Goal: Task Accomplishment & Management: Use online tool/utility

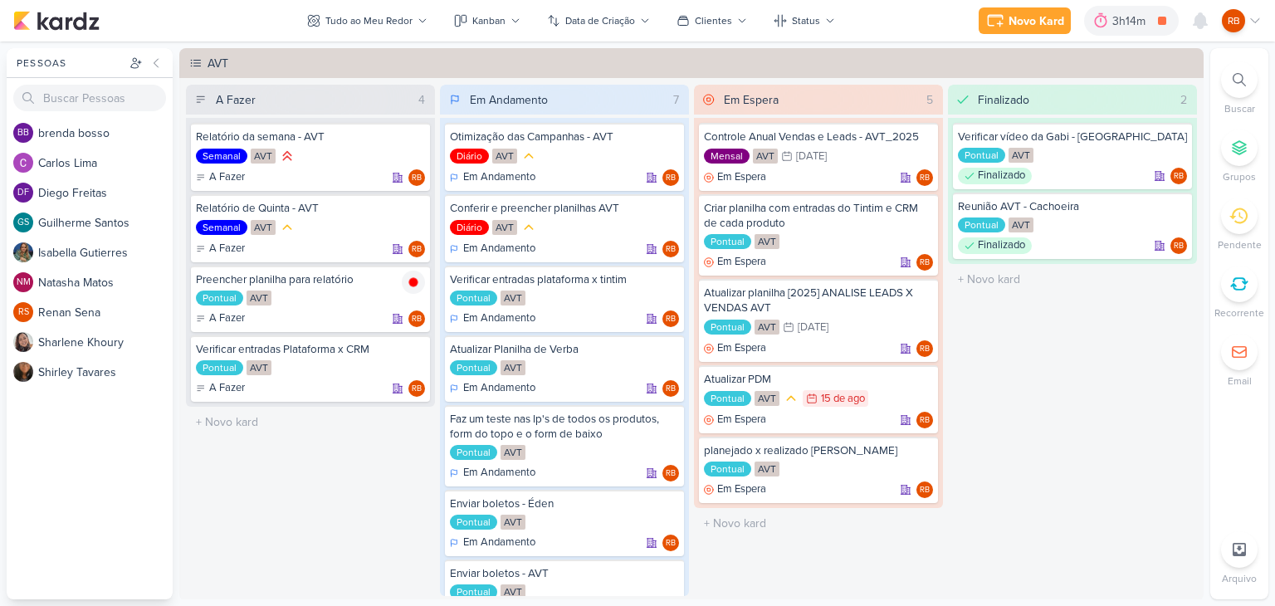
click at [1120, 19] on div "3h14m" at bounding box center [1131, 20] width 38 height 17
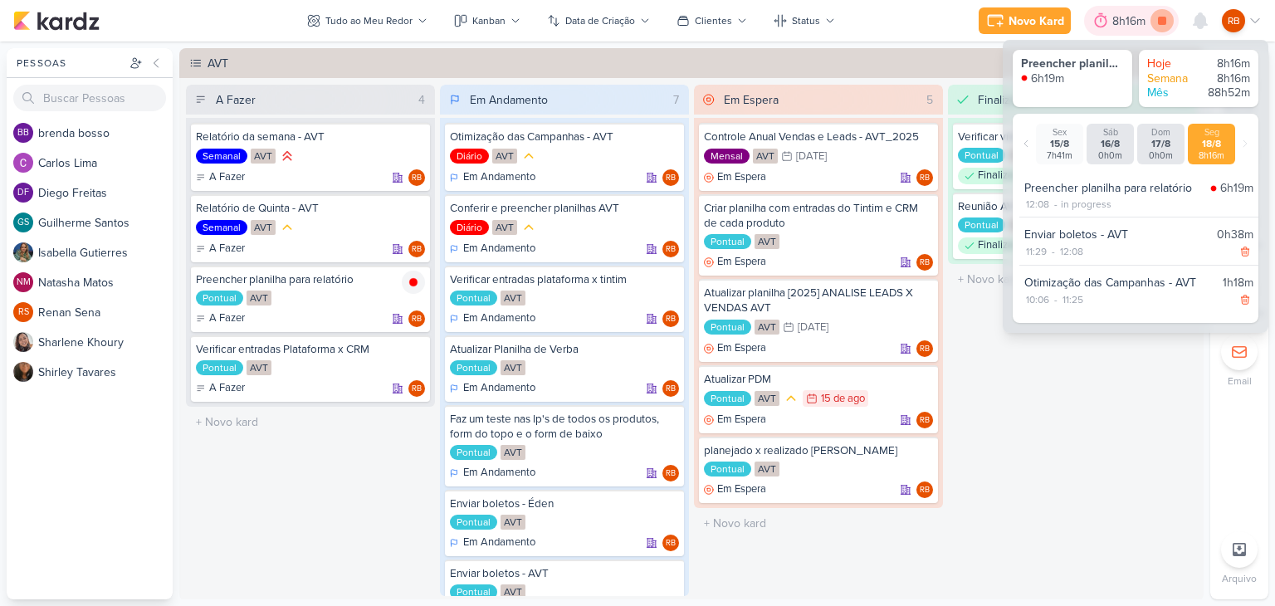
click at [1160, 17] on icon at bounding box center [1162, 21] width 8 height 8
click at [1144, 17] on div "8h16m" at bounding box center [1154, 20] width 38 height 17
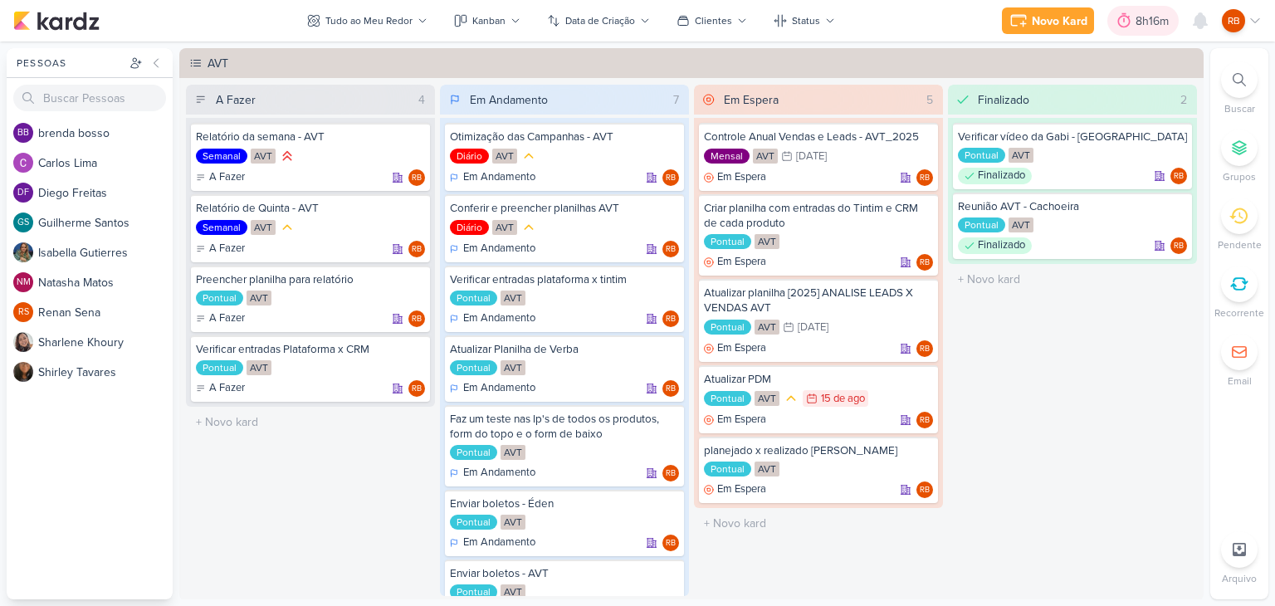
click at [1144, 17] on div "8h16m" at bounding box center [1154, 20] width 38 height 17
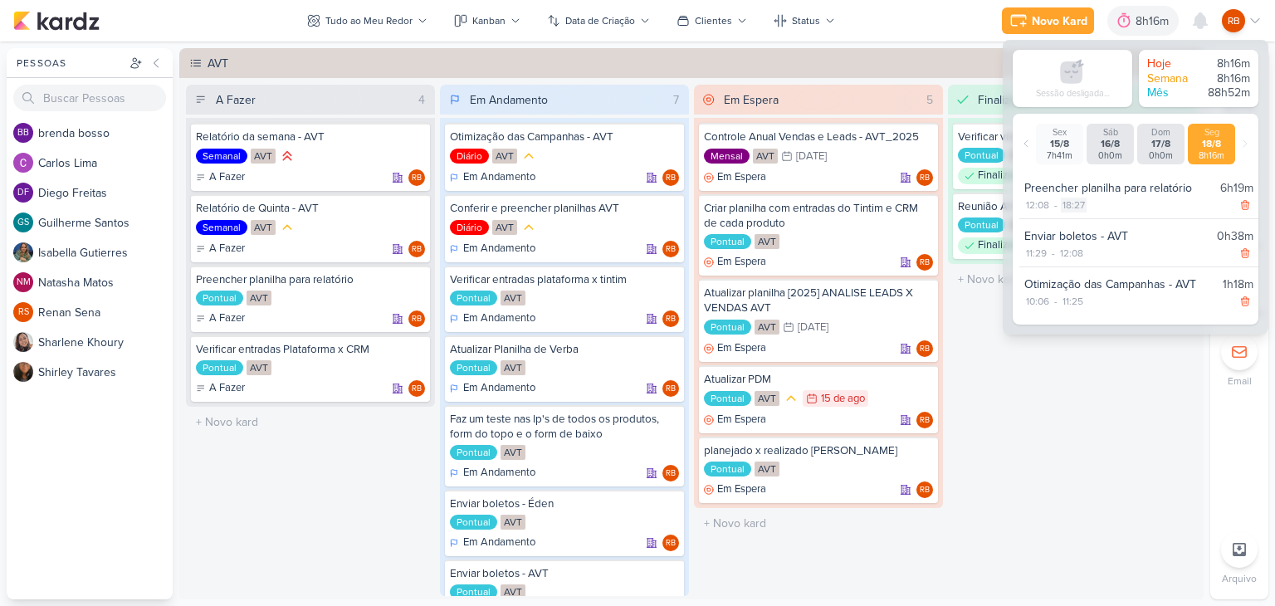
click at [1076, 203] on div "18:27" at bounding box center [1074, 205] width 26 height 15
select select "18"
select select "27"
click at [1071, 226] on select "00 01 02 03 04 05 06 07 08 09 10 11 12 13 14 15 16 17 18 19 20 21 22 23" at bounding box center [1072, 227] width 23 height 20
click at [1061, 217] on select "00 01 02 03 04 05 06 07 08 09 10 11 12 13 14 15 16 17 18 19 20 21 22 23" at bounding box center [1072, 227] width 23 height 20
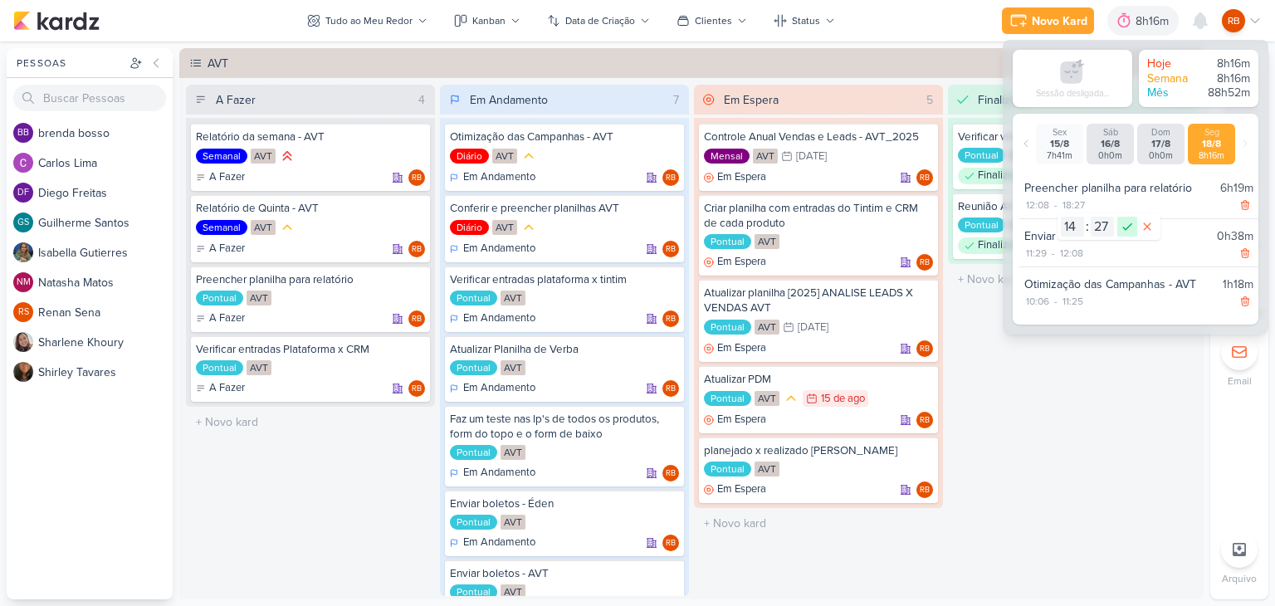
click at [1127, 222] on icon at bounding box center [1127, 227] width 20 height 20
click at [326, 305] on div "Pontual AVT" at bounding box center [310, 298] width 229 height 17
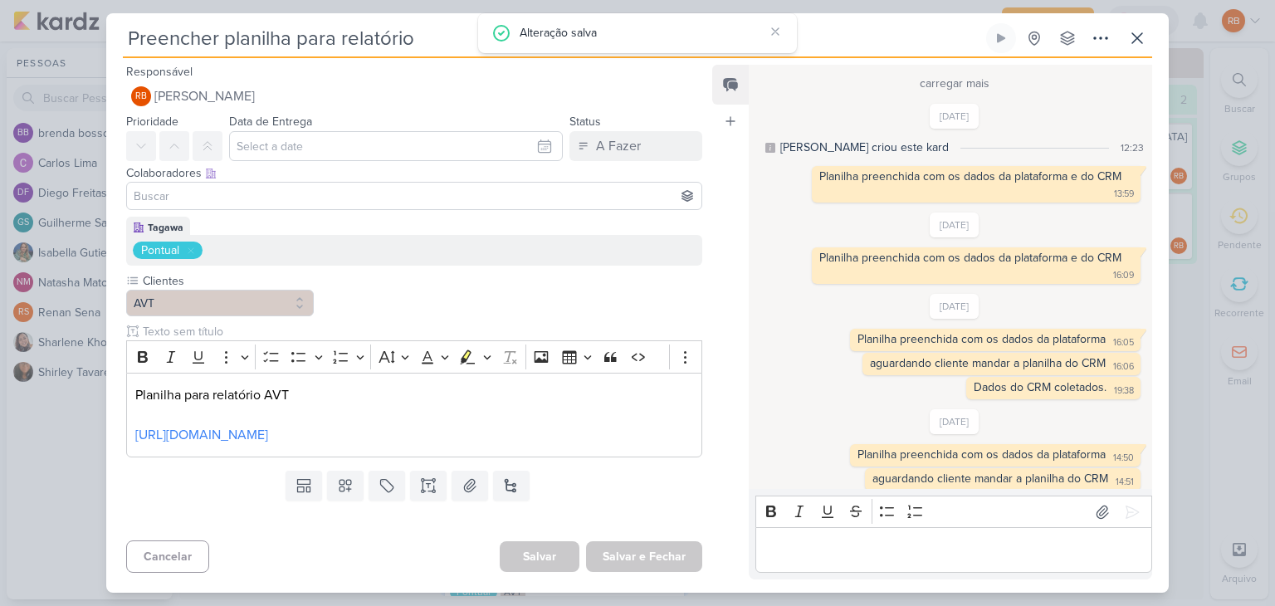
scroll to position [672, 0]
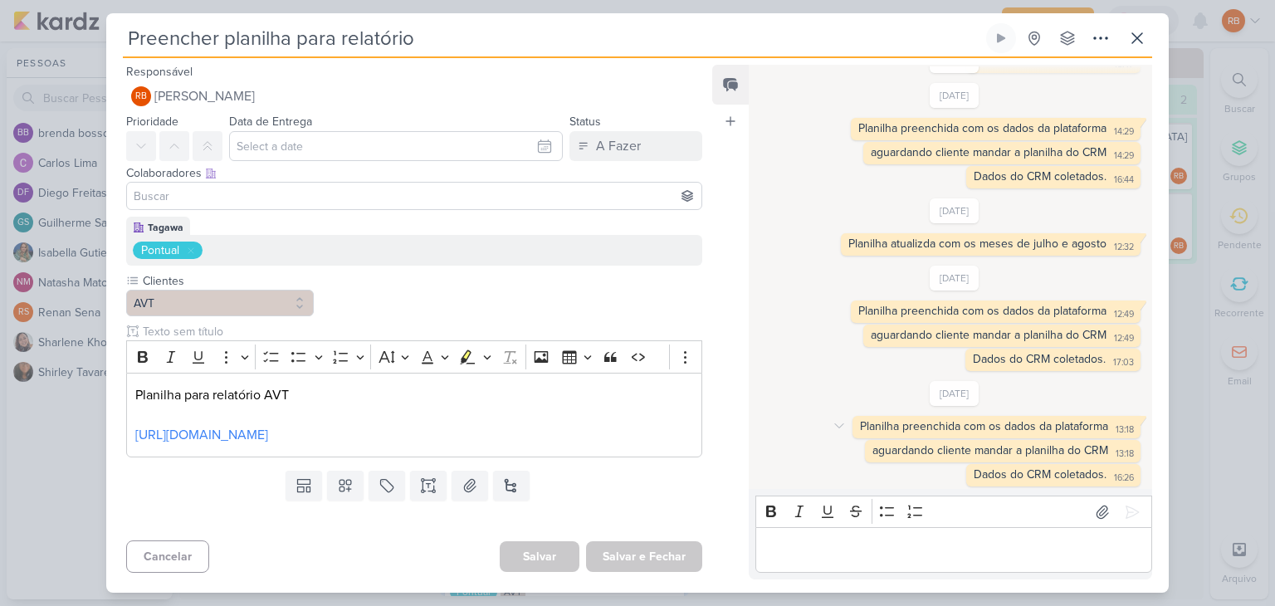
click at [1046, 416] on div "Planilha preenchida com os dados da plataforma 13:18 13:18" at bounding box center [996, 427] width 288 height 22
click at [1040, 426] on div "Planilha preenchida com os dados da plataforma" at bounding box center [984, 426] width 248 height 14
copy div "Planilha preenchida com os dados da plataforma 13:18"
click at [1040, 426] on div "Planilha preenchida com os dados da plataforma" at bounding box center [984, 426] width 248 height 14
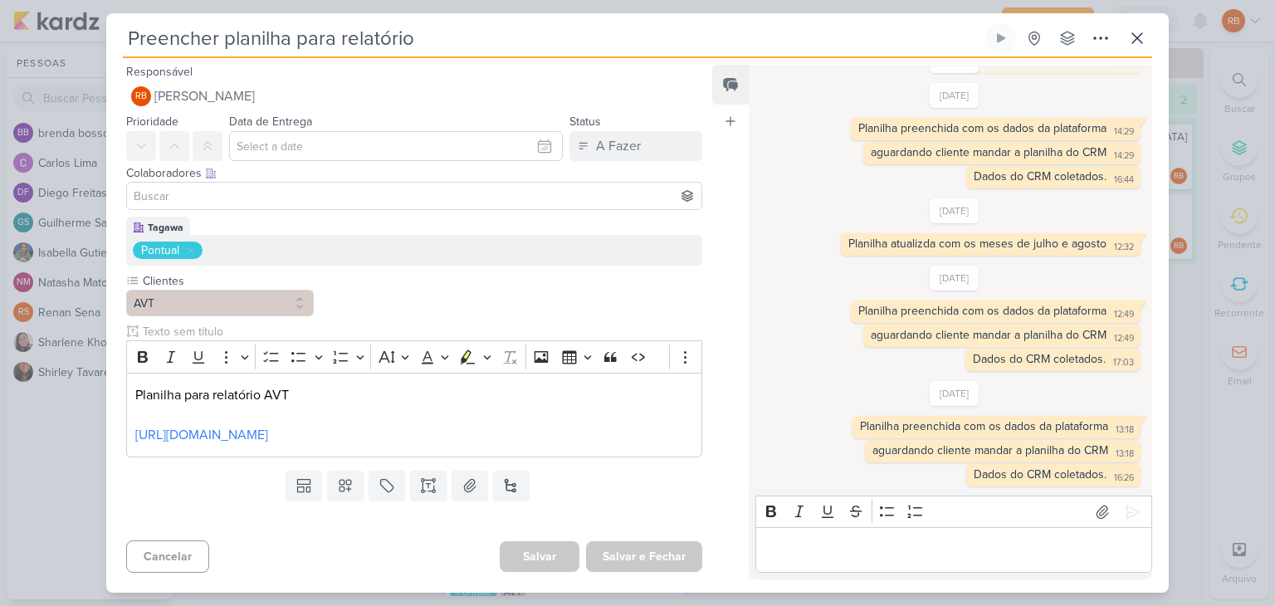
click at [958, 545] on p "Editor editing area: main" at bounding box center [952, 550] width 379 height 20
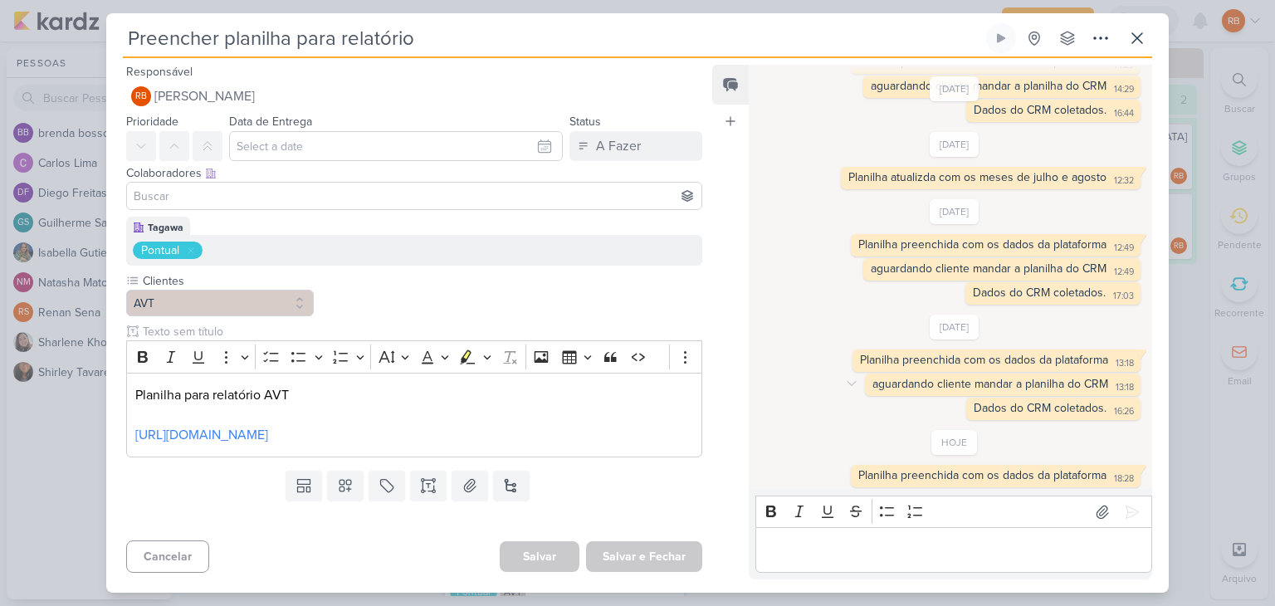
click at [997, 383] on div "aguardando cliente mandar a planilha do CRM" at bounding box center [990, 384] width 236 height 14
copy div "aguardando cliente mandar a planilha do CRM 13:18"
click at [963, 528] on div "Editor editing area: main" at bounding box center [953, 550] width 397 height 46
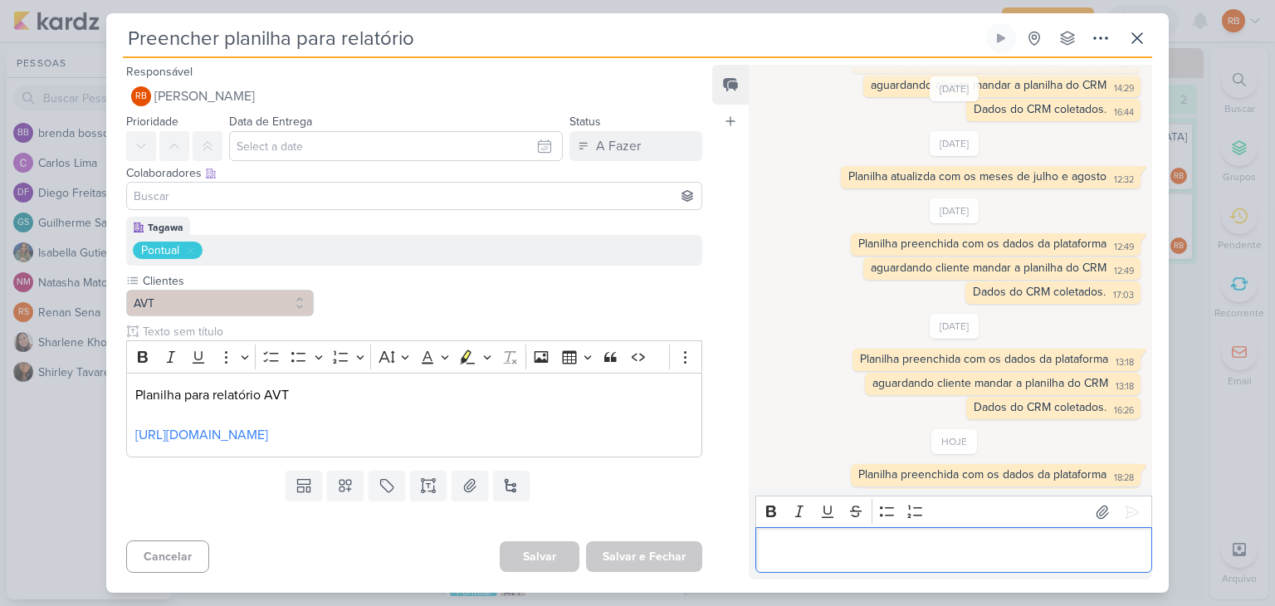
scroll to position [763, 0]
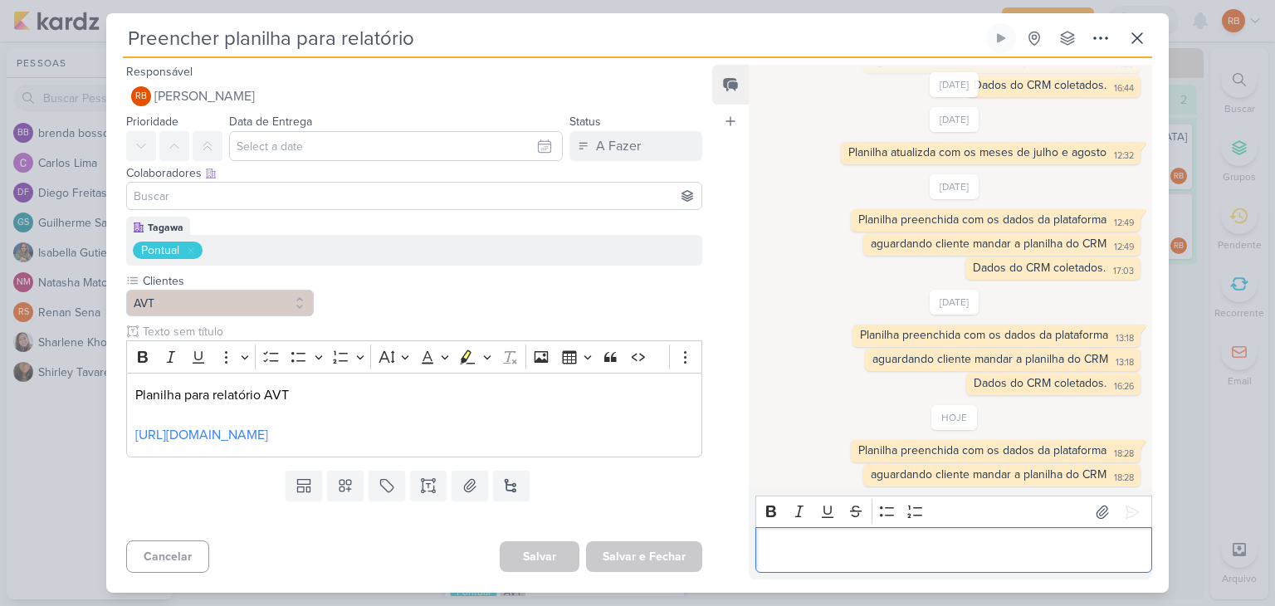
click at [1068, 395] on div "carregar mais [DATE] [PERSON_NAME] criou este kard 12:23 Planilha preenchida co…" at bounding box center [950, 277] width 402 height 422
click at [1070, 377] on div "Dados do CRM coletados." at bounding box center [1039, 383] width 133 height 14
copy div "Dados do CRM coletados. 16:26"
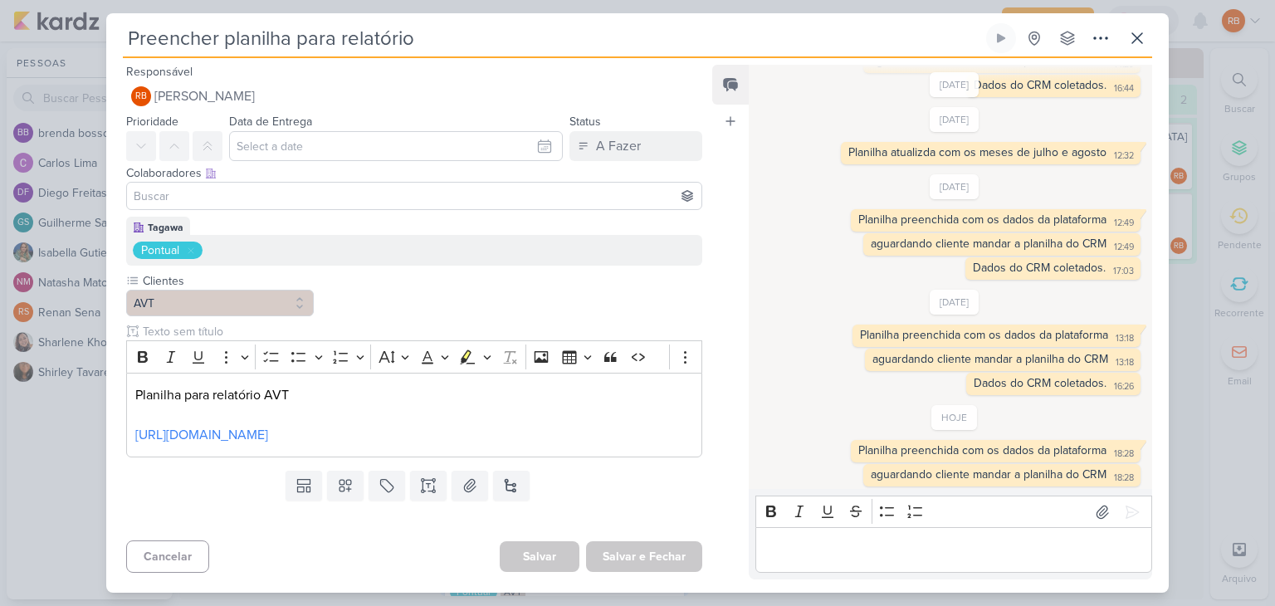
click at [1003, 534] on div "Editor editing area: main" at bounding box center [953, 550] width 397 height 46
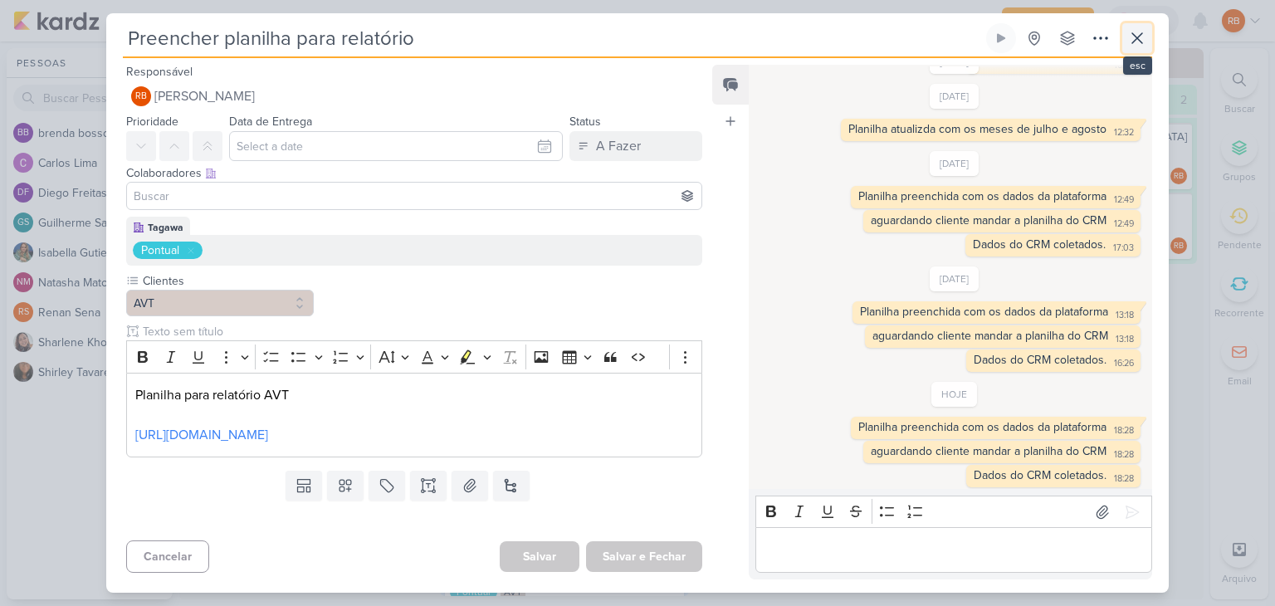
click at [1138, 36] on icon at bounding box center [1137, 38] width 20 height 20
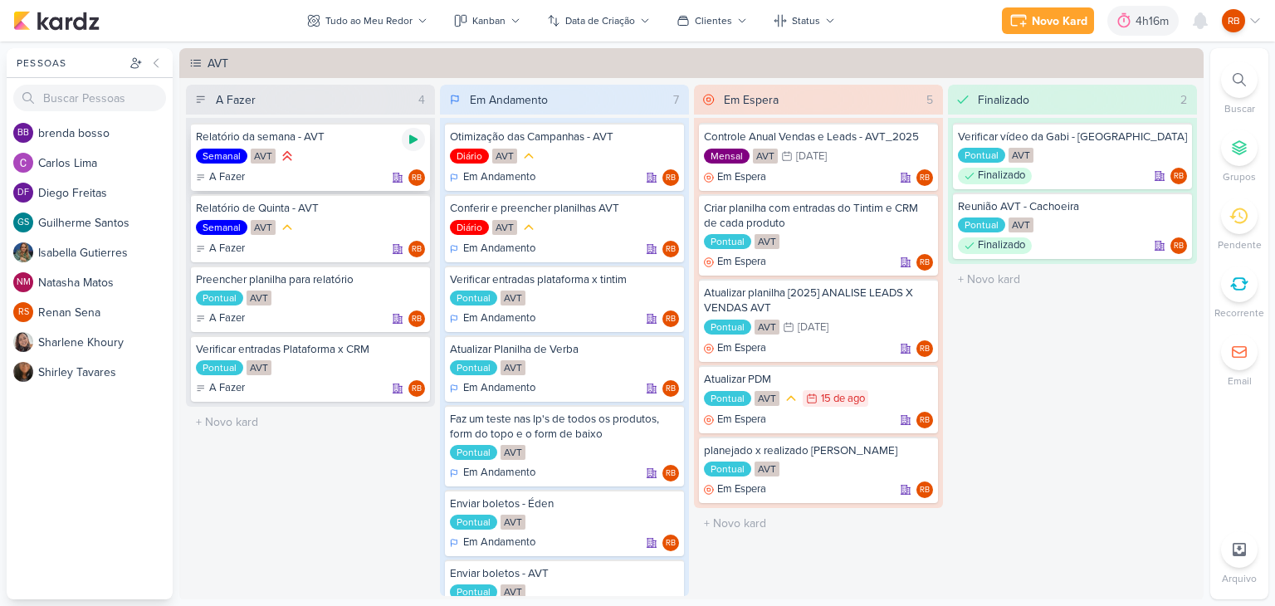
click at [413, 130] on div at bounding box center [413, 139] width 23 height 23
click at [1130, 17] on div "4h16m" at bounding box center [1131, 20] width 38 height 17
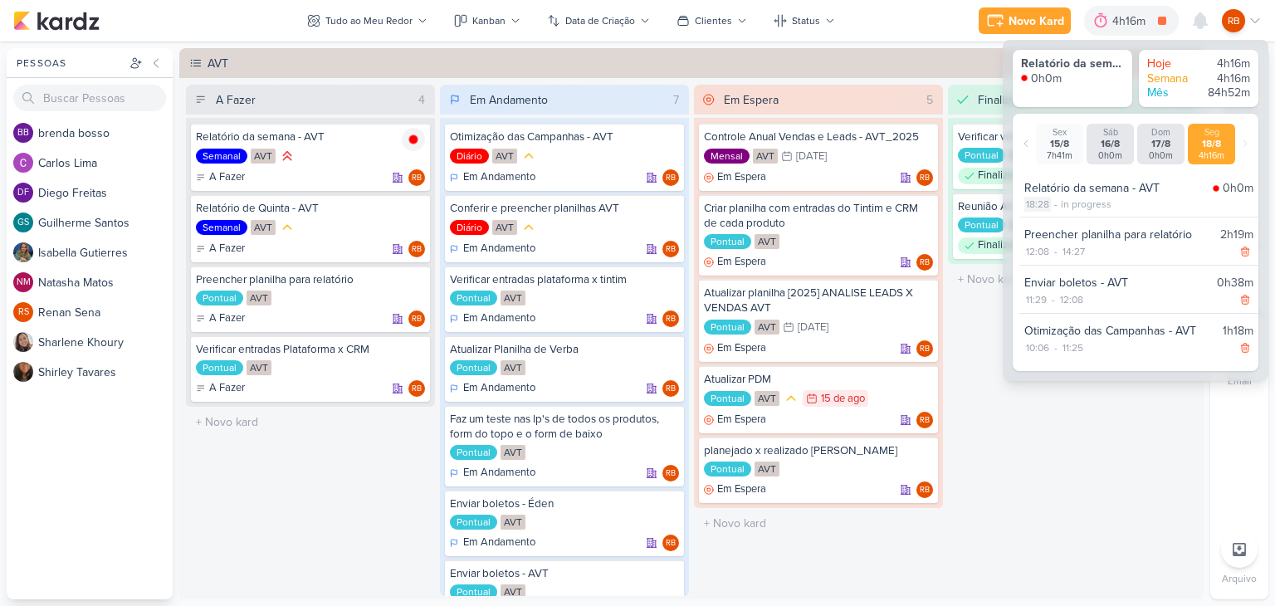
click at [1040, 202] on div "18:28" at bounding box center [1037, 204] width 27 height 15
select select "18"
select select "28"
click at [1041, 227] on select "00 01 02 03 04 05 06 07 08 09 10 11 12 13 14 15 16 17 18 19 20 21 22 23" at bounding box center [1035, 226] width 23 height 20
click at [1024, 216] on select "00 01 02 03 04 05 06 07 08 09 10 11 12 13 14 15 16 17 18 19 20 21 22 23" at bounding box center [1035, 226] width 23 height 20
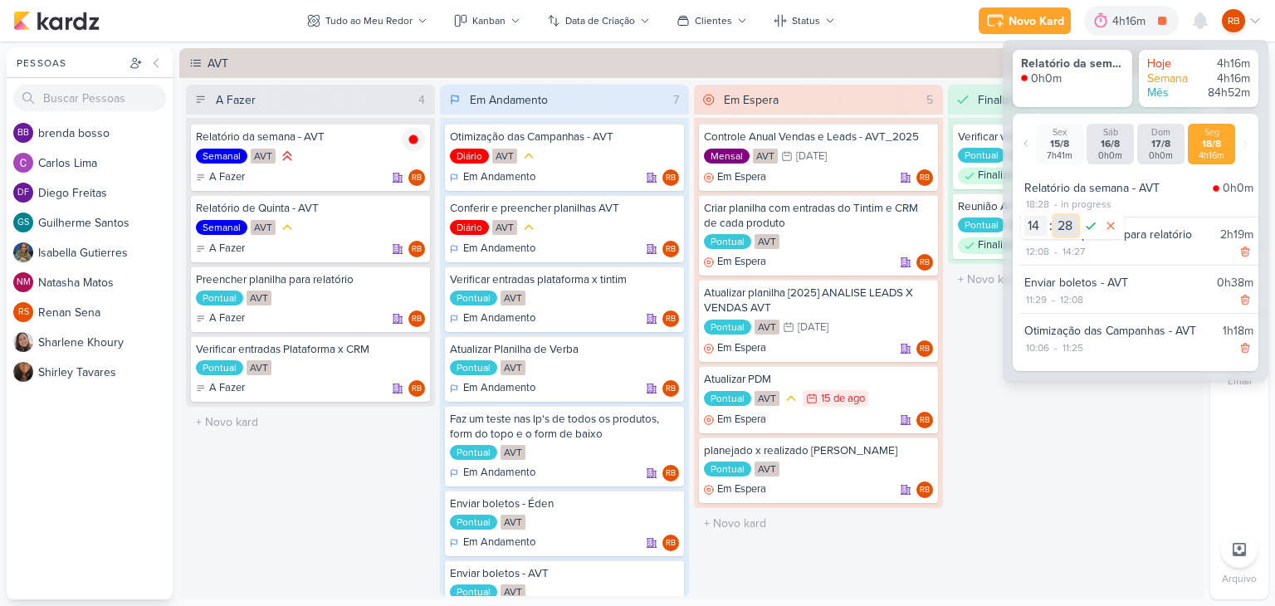
click at [1066, 222] on select "00 01 02 03 04 05 06 07 08 09 10 11 12 13 14 15 16 17 18 19 20 21 22 23 24 25 2…" at bounding box center [1065, 226] width 23 height 20
click at [1163, 552] on div "Finalizado 2 Verificar vídeo da Gabi - Cachoeira Pontual AVT Finalizado RB" at bounding box center [1072, 340] width 249 height 511
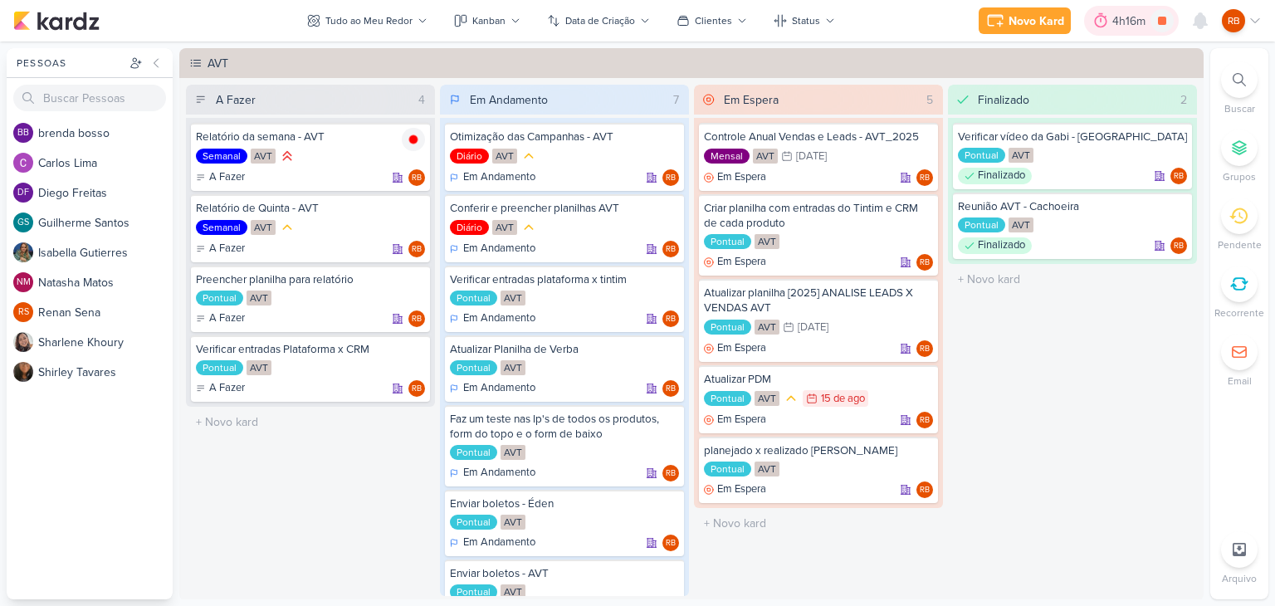
click at [1117, 17] on div "4h16m" at bounding box center [1131, 20] width 38 height 17
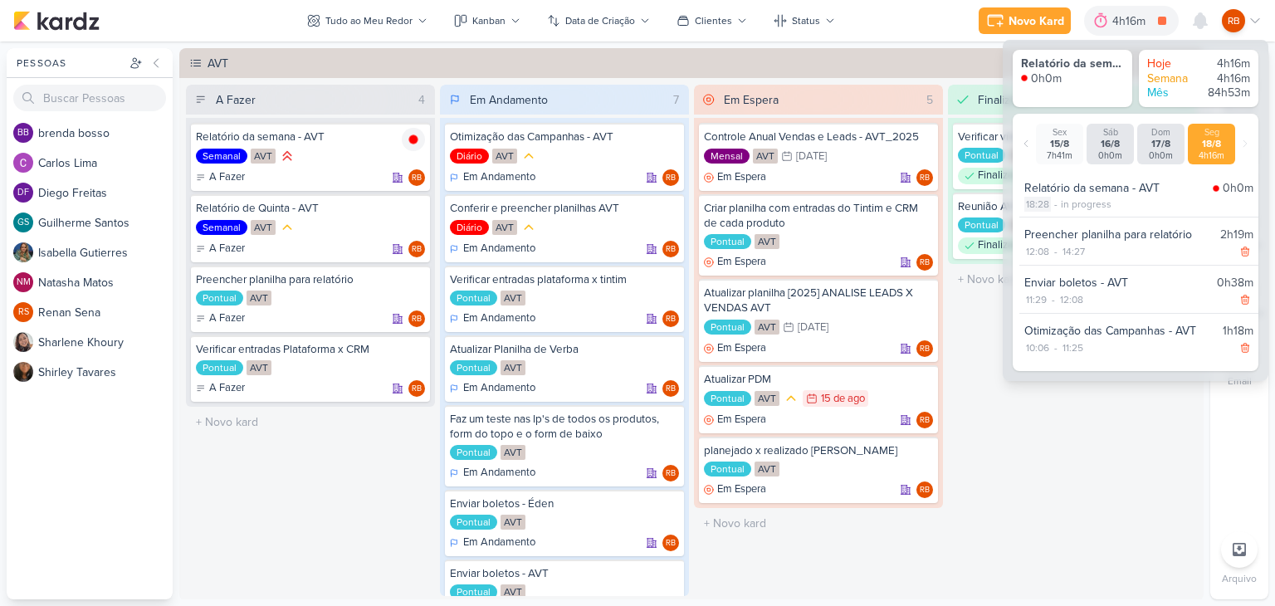
click at [1045, 203] on div "18:28" at bounding box center [1037, 204] width 27 height 15
click at [1037, 222] on select "00 01 02 03 04 05 06 07 08 09 10 11 12 13 14 15 16 17 18 19 20 21 22 23" at bounding box center [1035, 226] width 23 height 20
select select "14"
click at [1024, 216] on select "00 01 02 03 04 05 06 07 08 09 10 11 12 13 14 15 16 17 18 19 20 21 22 23" at bounding box center [1035, 226] width 23 height 20
click at [1066, 225] on select "00 01 02 03 04 05 06 07 08 09 10 11 12 13 14 15 16 17 18 19 20 21 22 23 24 25 2…" at bounding box center [1065, 226] width 23 height 20
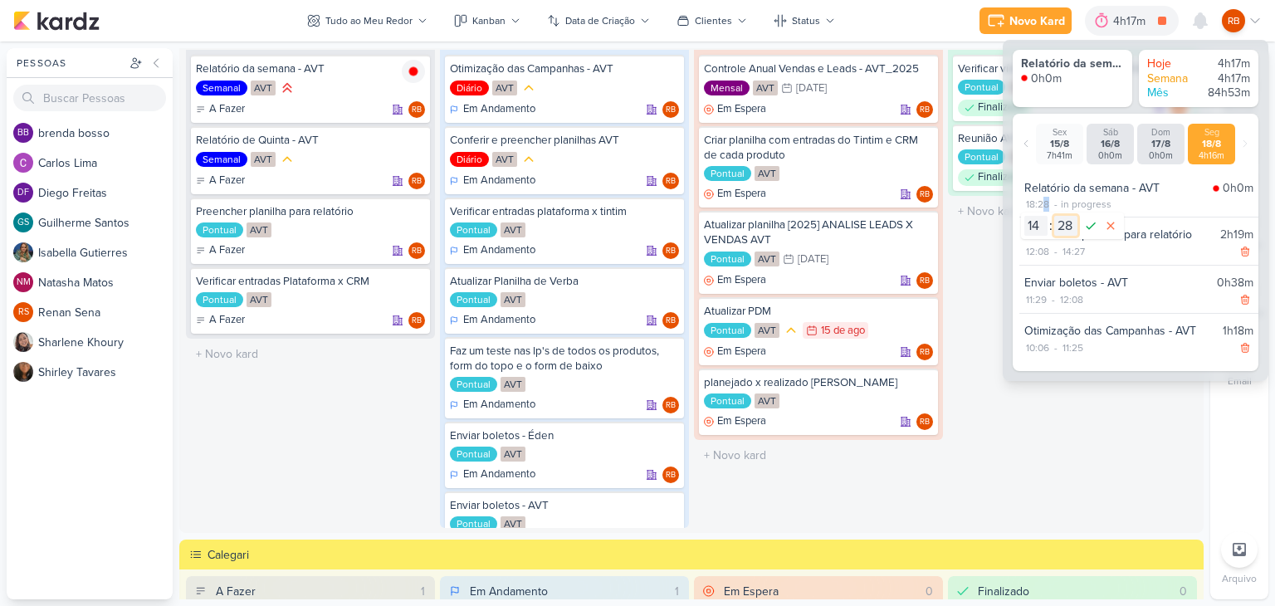
scroll to position [166, 0]
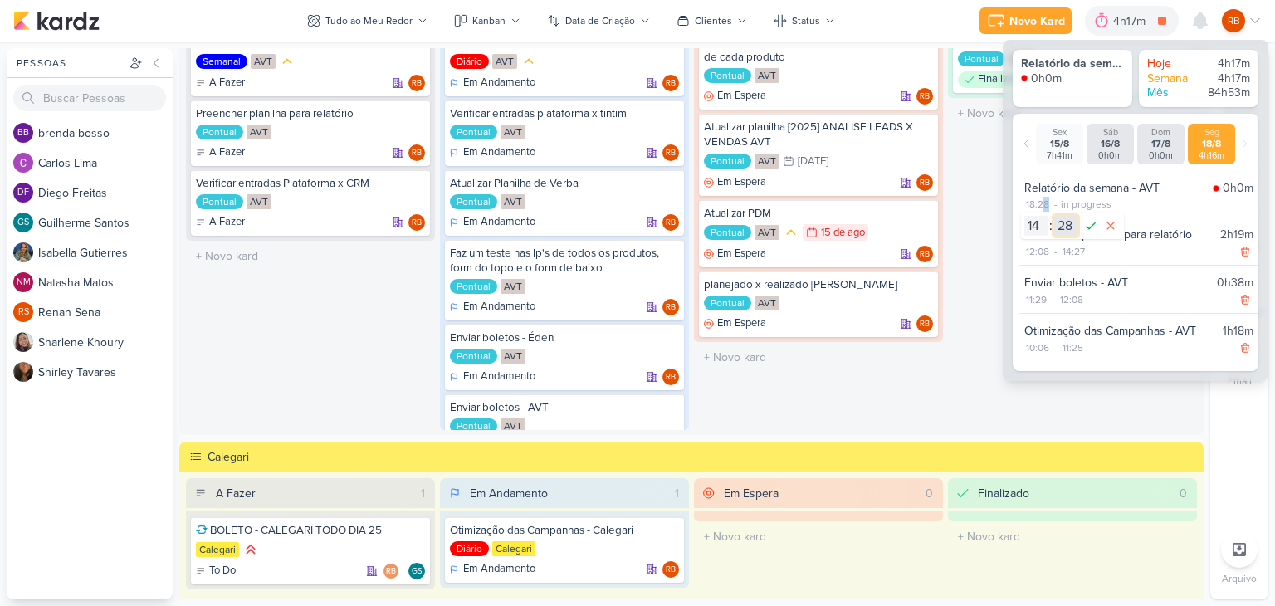
click at [1061, 226] on select "00 01 02 03 04 05 06 07 08 09 10 11 12 13 14 15 16 17 18 19 20 21 22 23 24 25 2…" at bounding box center [1065, 226] width 23 height 20
select select "40"
click at [1054, 216] on select "00 01 02 03 04 05 06 07 08 09 10 11 12 13 14 15 16 17 18 19 20 21 22 23 24 25 2…" at bounding box center [1065, 226] width 23 height 20
click at [1086, 221] on icon at bounding box center [1090, 226] width 20 height 20
click at [1141, 201] on div "14:40 - in progress" at bounding box center [1138, 204] width 229 height 15
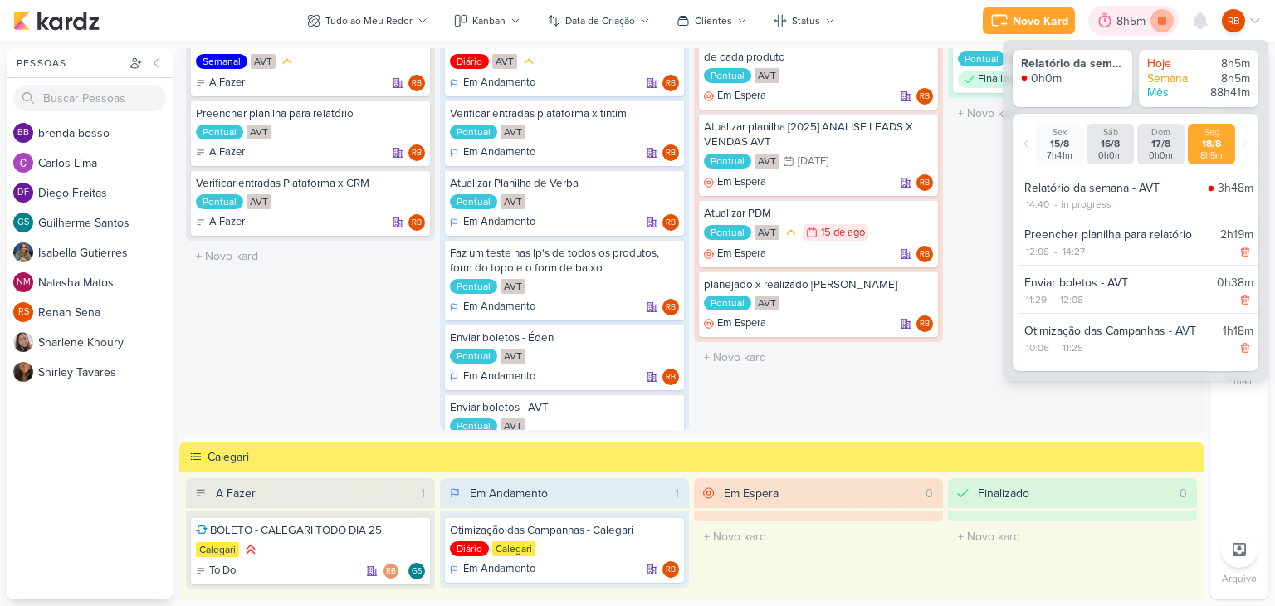
click at [1163, 17] on icon at bounding box center [1162, 21] width 8 height 8
click at [1129, 12] on div at bounding box center [1127, 20] width 23 height 27
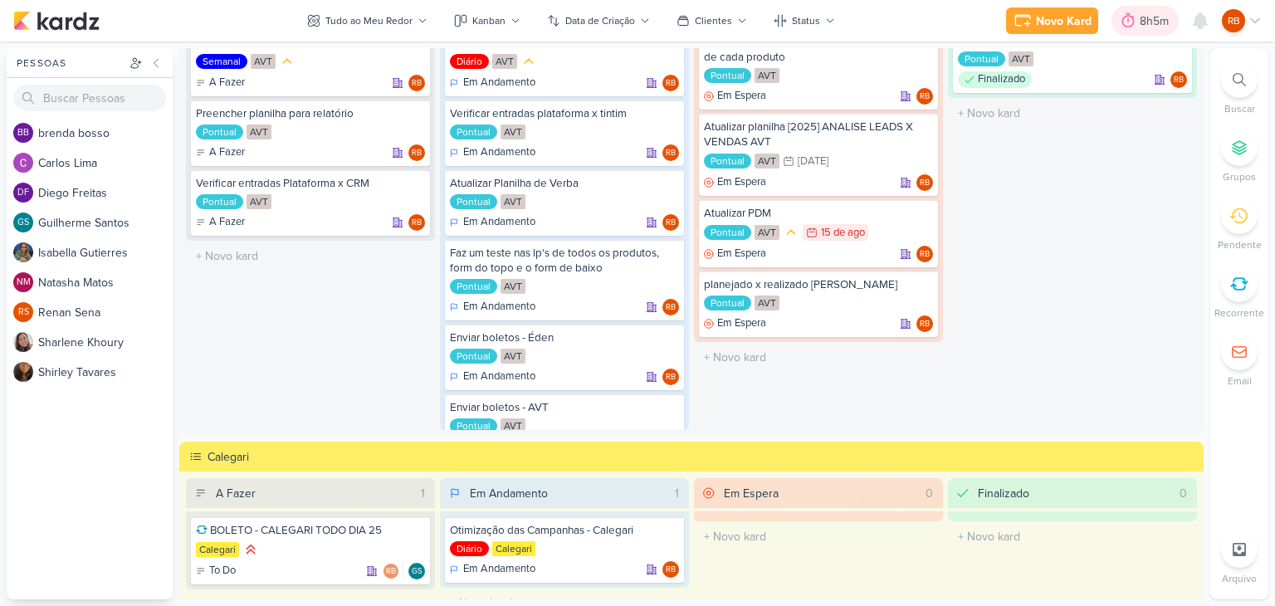
click at [1142, 14] on div "8h5m" at bounding box center [1156, 20] width 34 height 17
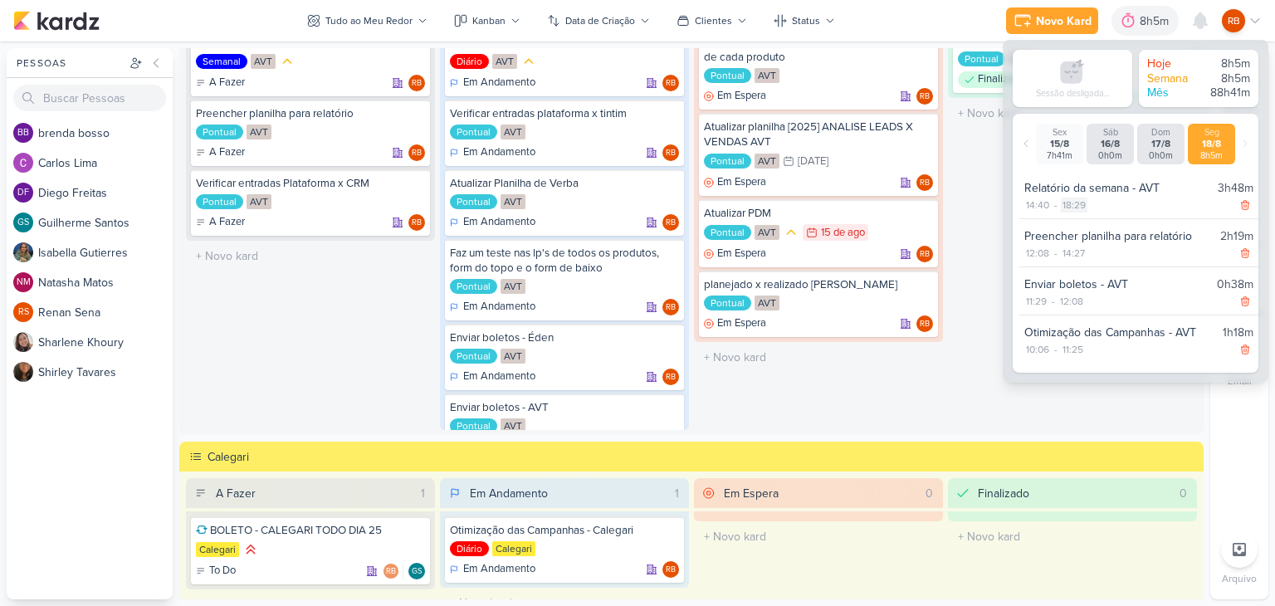
click at [1073, 202] on div "18:29" at bounding box center [1074, 205] width 27 height 15
select select "18"
select select "29"
click at [1071, 227] on select "00 01 02 03 04 05 06 07 08 09 10 11 12 13 14 15 16 17 18 19 20 21 22 23" at bounding box center [1071, 227] width 23 height 20
select select "17"
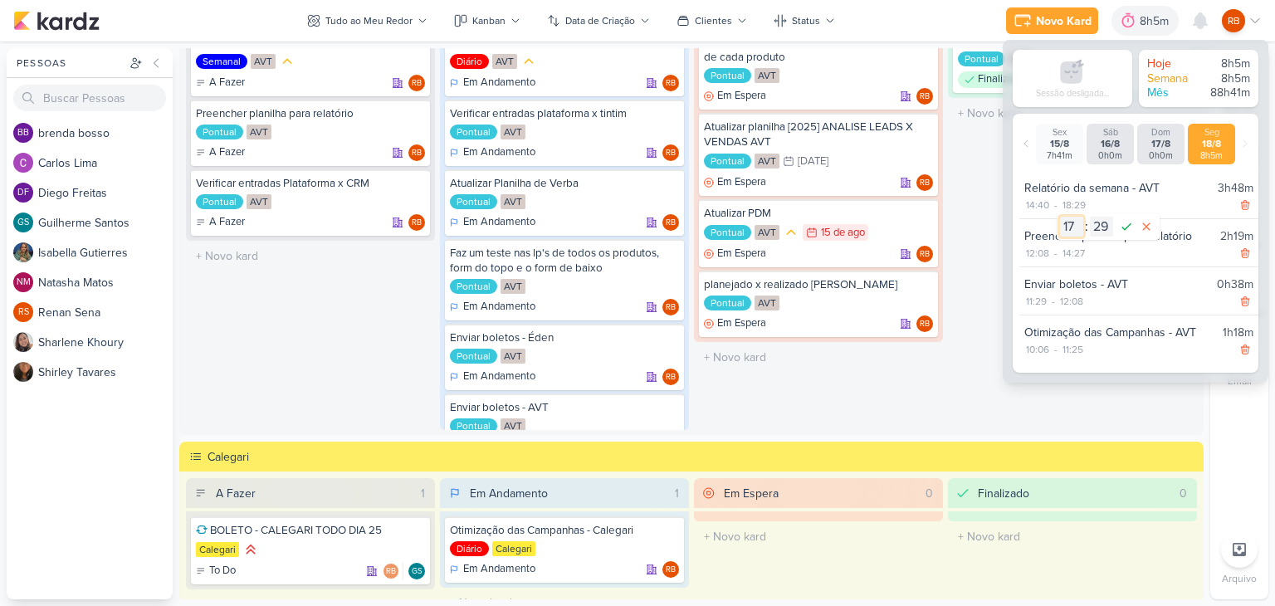
click at [1060, 217] on select "00 01 02 03 04 05 06 07 08 09 10 11 12 13 14 15 16 17 18 19 20 21 22 23" at bounding box center [1071, 227] width 23 height 20
click at [1103, 228] on select "00 01 02 03 04 05 06 07 08 09 10 11 12 13 14 15 16 17 18 19 20 21 22 23 24 25 2…" at bounding box center [1101, 227] width 23 height 20
click at [1099, 222] on select "00 01 02 03 04 05 06 07 08 09 10 11 12 13 14 15 16 17 18 19 20 21 22 23 24 25 2…" at bounding box center [1101, 227] width 23 height 20
click at [1099, 233] on select "00 01 02 03 04 05 06 07 08 09 10 11 12 13 14 15 16 17 18 19 20 21 22 23 24 25 2…" at bounding box center [1101, 227] width 23 height 20
select select "8"
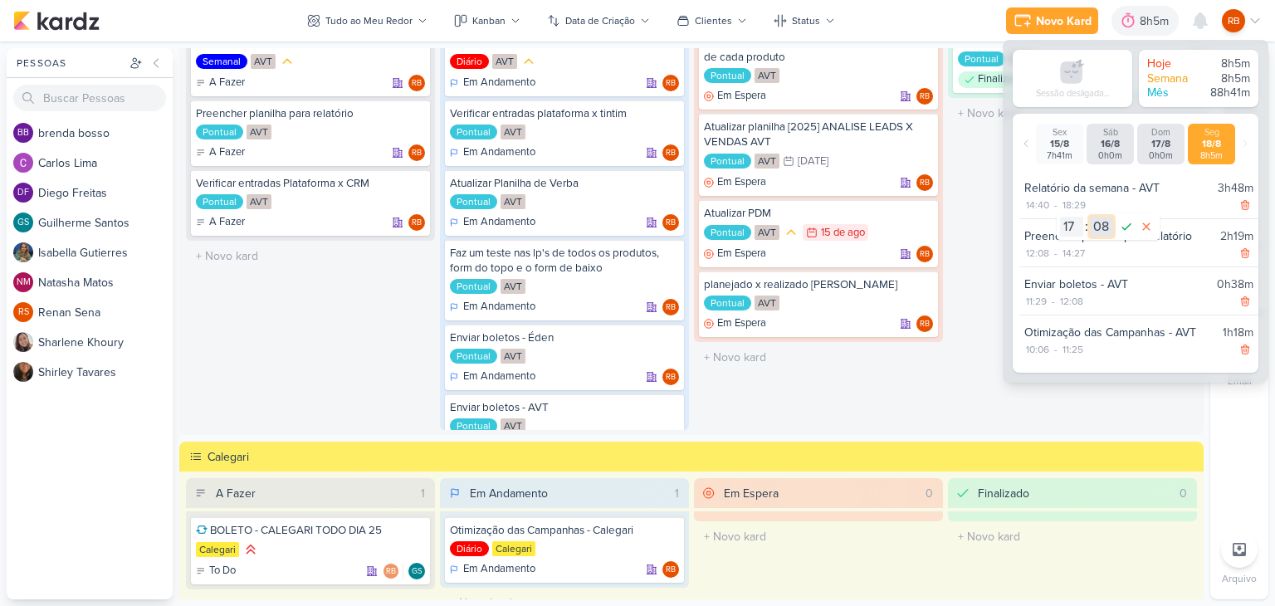
click at [1090, 217] on select "00 01 02 03 04 05 06 07 08 09 10 11 12 13 14 15 16 17 18 19 20 21 22 23 24 25 2…" at bounding box center [1101, 227] width 23 height 20
click at [1125, 224] on icon at bounding box center [1126, 227] width 20 height 20
click at [1136, 20] on div "6h44m" at bounding box center [1153, 20] width 41 height 17
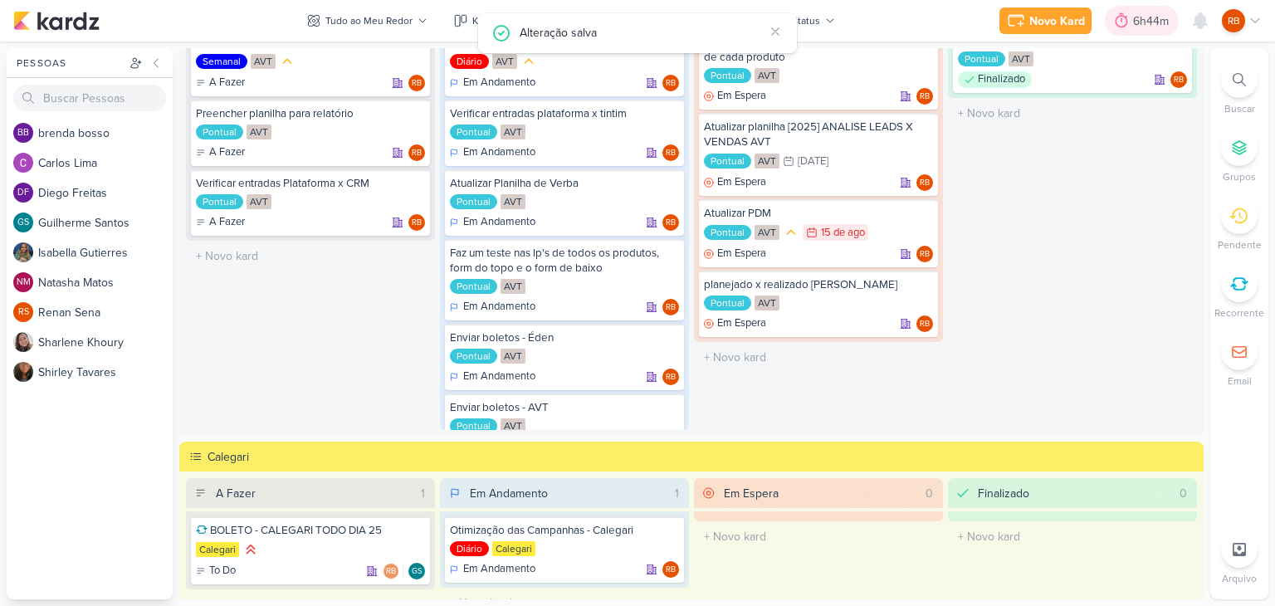
click at [1139, 20] on div "6h44m" at bounding box center [1153, 20] width 41 height 17
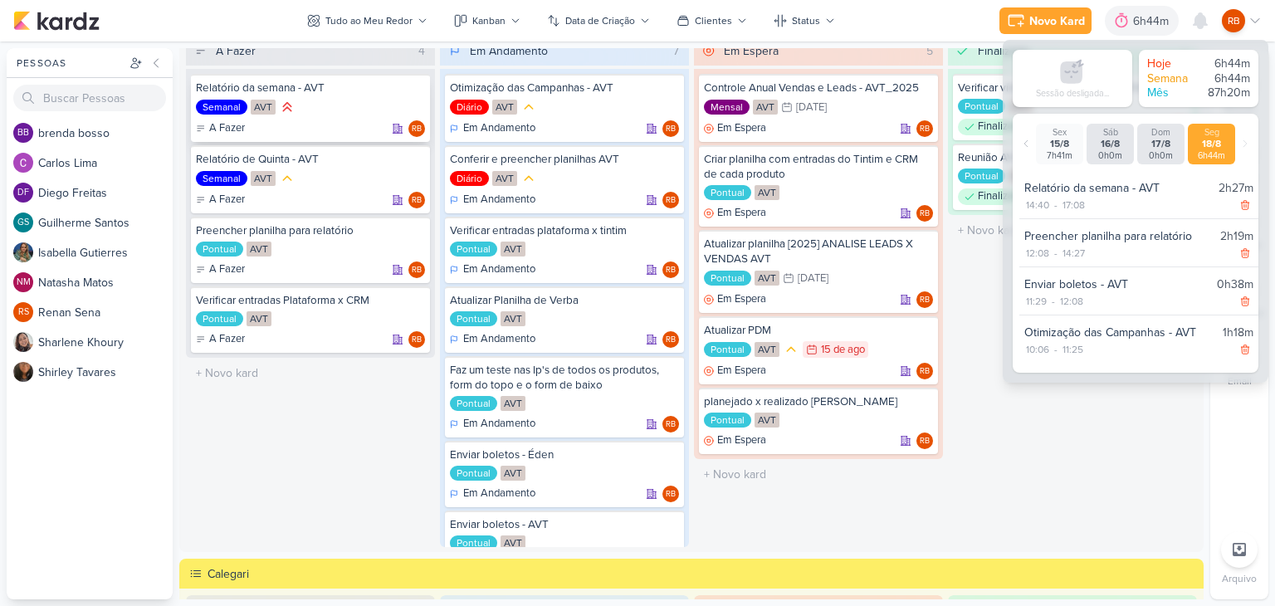
scroll to position [0, 0]
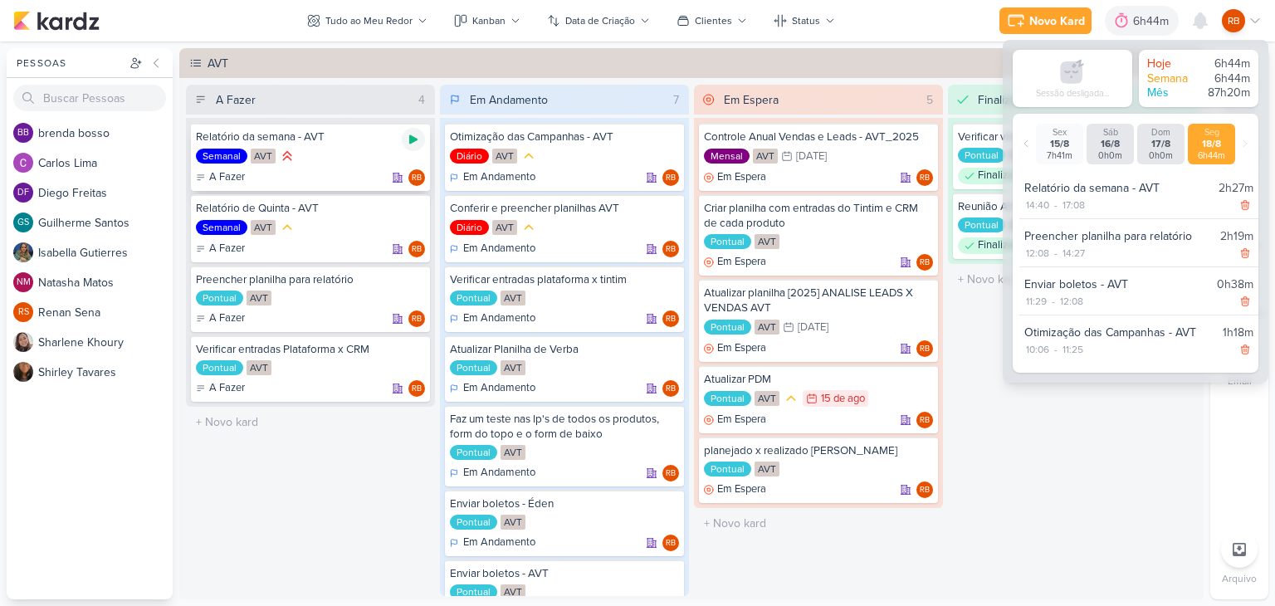
click at [409, 135] on icon at bounding box center [413, 139] width 8 height 9
click at [1134, 13] on div "6h44m" at bounding box center [1130, 20] width 41 height 17
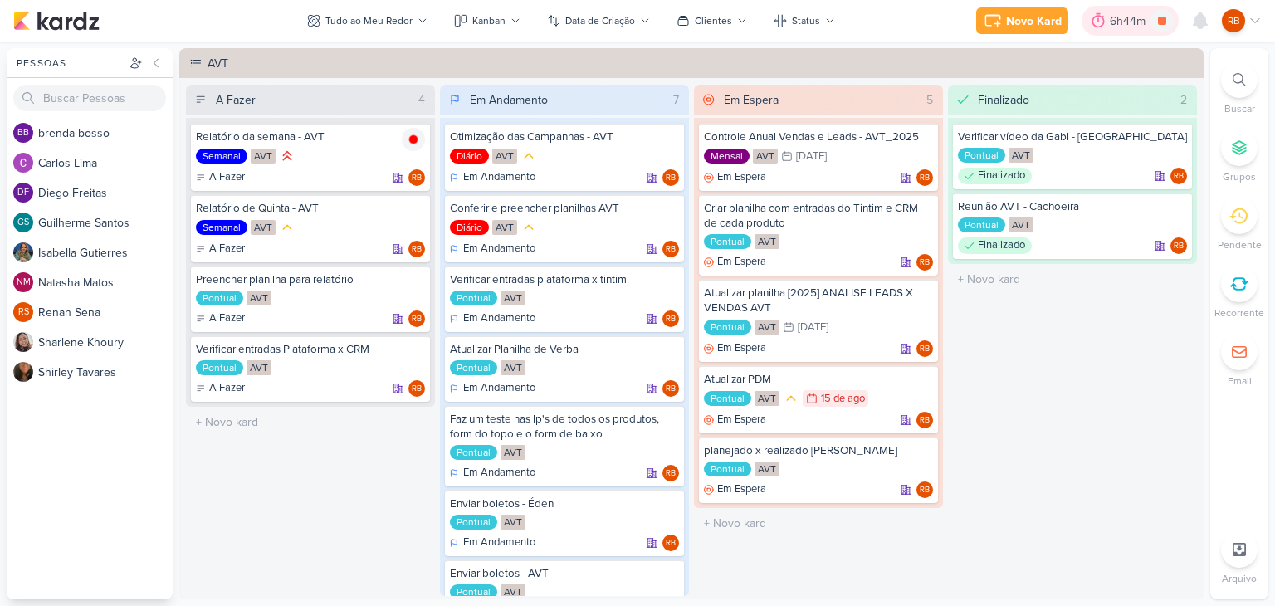
click at [1125, 21] on div "6h44m" at bounding box center [1130, 20] width 41 height 17
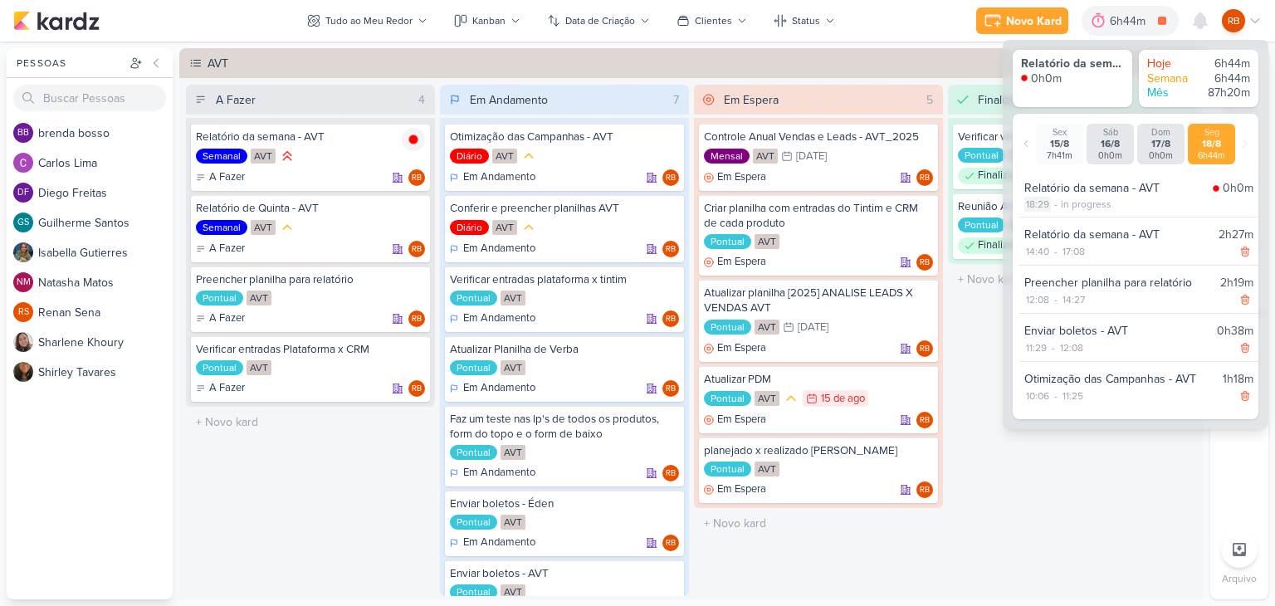
click at [1038, 201] on div "18:29" at bounding box center [1037, 204] width 27 height 15
select select "18"
click at [1061, 222] on select "00 01 02 03 04 05 06 07 08 09 10 11 12 13 14 15 16 17 18 19 20 21 22 23 24 25 2…" at bounding box center [1065, 226] width 23 height 20
select select "0"
click at [1054, 216] on select "00 01 02 03 04 05 06 07 08 09 10 11 12 13 14 15 16 17 18 19 20 21 22 23 24 25 2…" at bounding box center [1065, 226] width 23 height 20
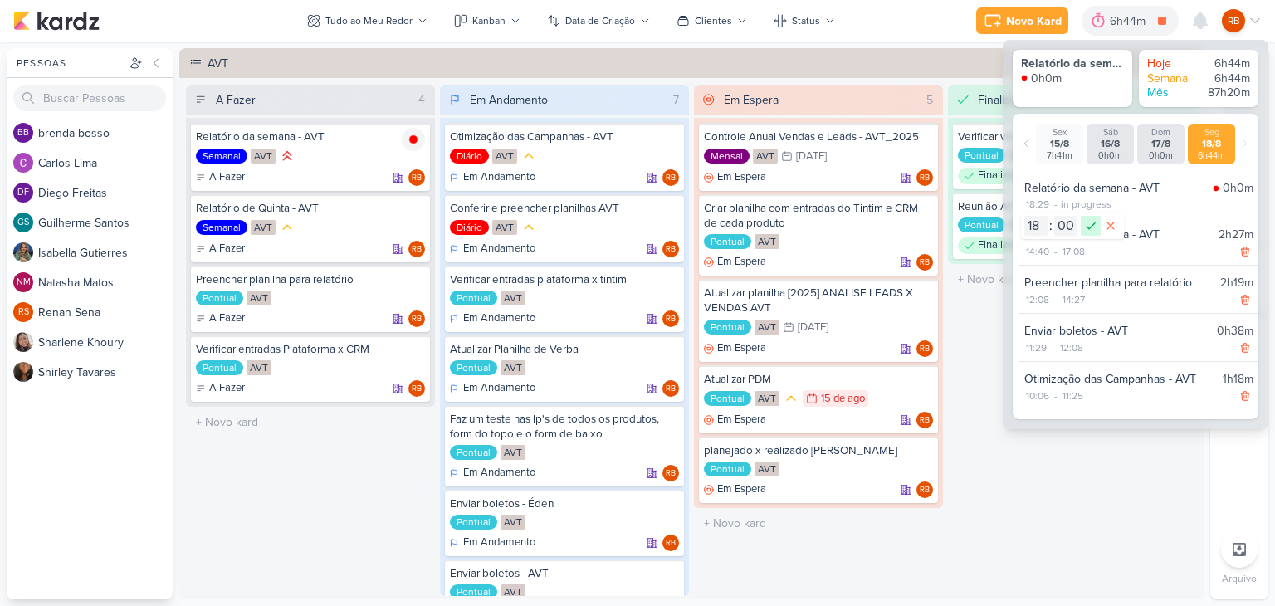
click at [1097, 216] on div "00 01 02 03 04 05 06 07 08 09 10 11 12 13 14 15 16 17 18 19 20 21 22 23 : 00 01…" at bounding box center [1072, 226] width 96 height 20
click at [1086, 224] on icon at bounding box center [1090, 226] width 20 height 20
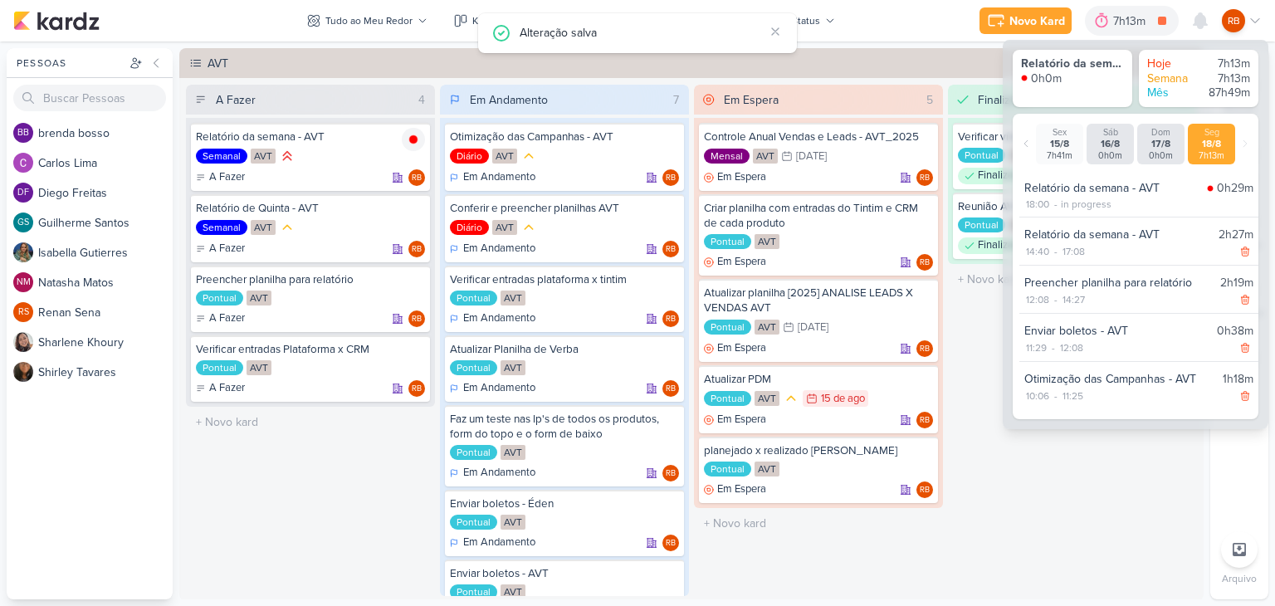
click at [1077, 443] on div "Finalizado 2 Verificar vídeo da Gabi - Cachoeira Pontual AVT Finalizado RB" at bounding box center [1072, 340] width 249 height 511
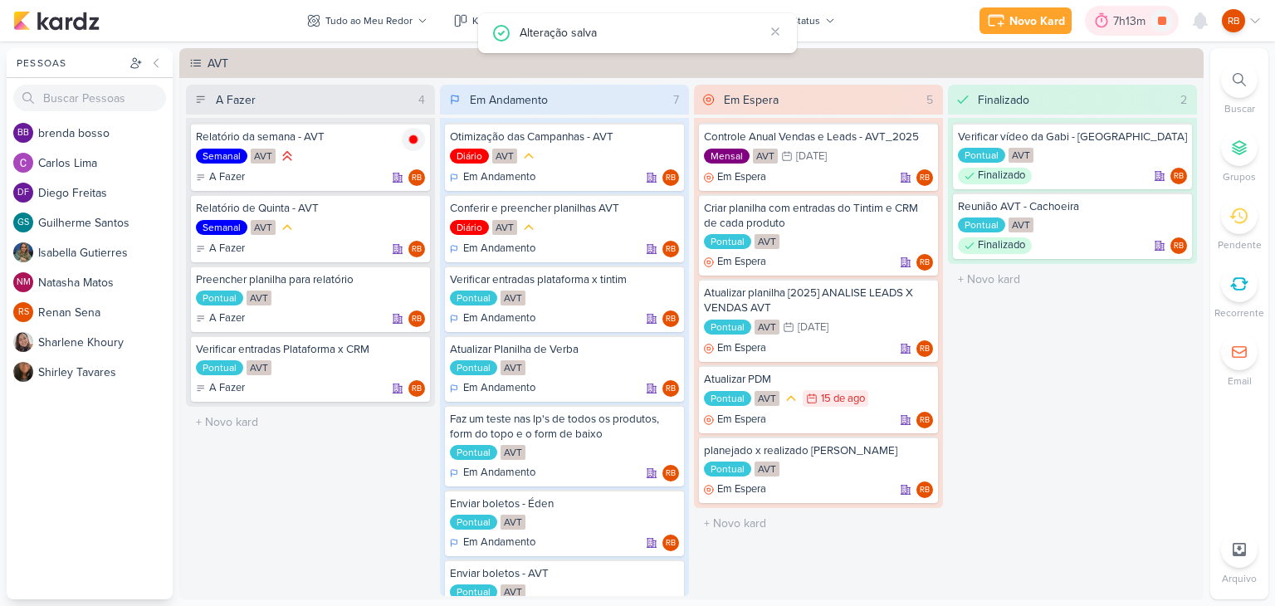
click at [1134, 6] on div "7h13m" at bounding box center [1132, 21] width 94 height 30
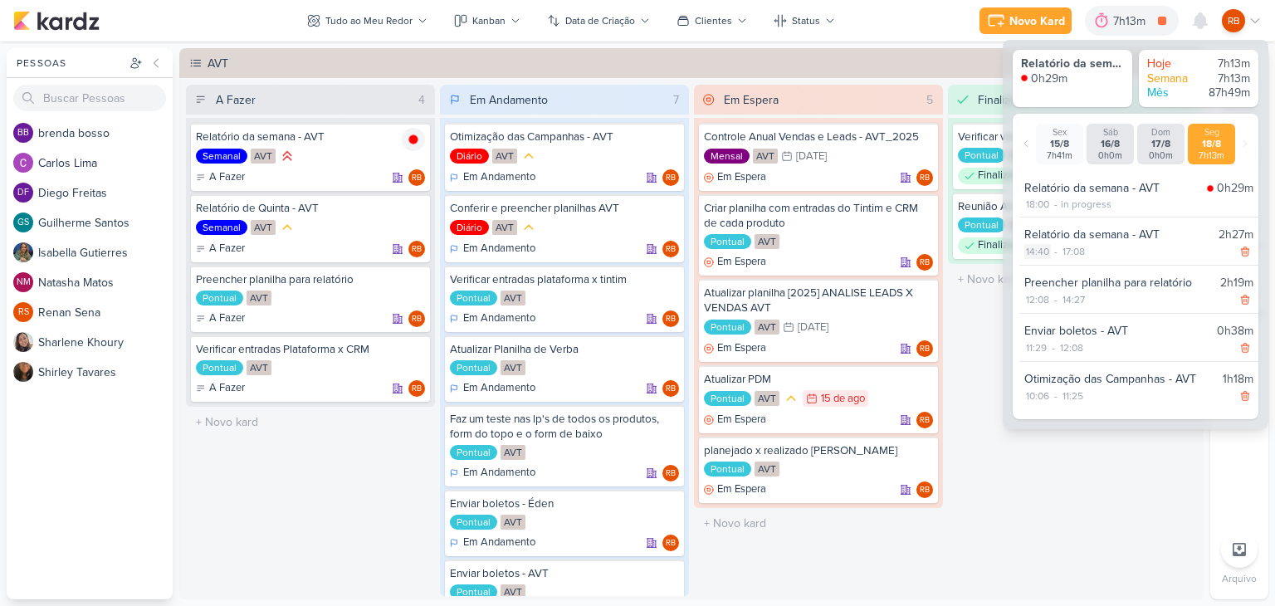
click at [1042, 247] on div "14:40" at bounding box center [1037, 251] width 27 height 15
select select "14"
click at [1065, 271] on select "00 01 02 03 04 05 06 07 08 09 10 11 12 13 14 15 16 17 18 19 20 21 22 23 24 25 2…" at bounding box center [1065, 272] width 23 height 20
select select "32"
click at [1054, 262] on select "00 01 02 03 04 05 06 07 08 09 10 11 12 13 14 15 16 17 18 19 20 21 22 23 24 25 2…" at bounding box center [1065, 272] width 23 height 20
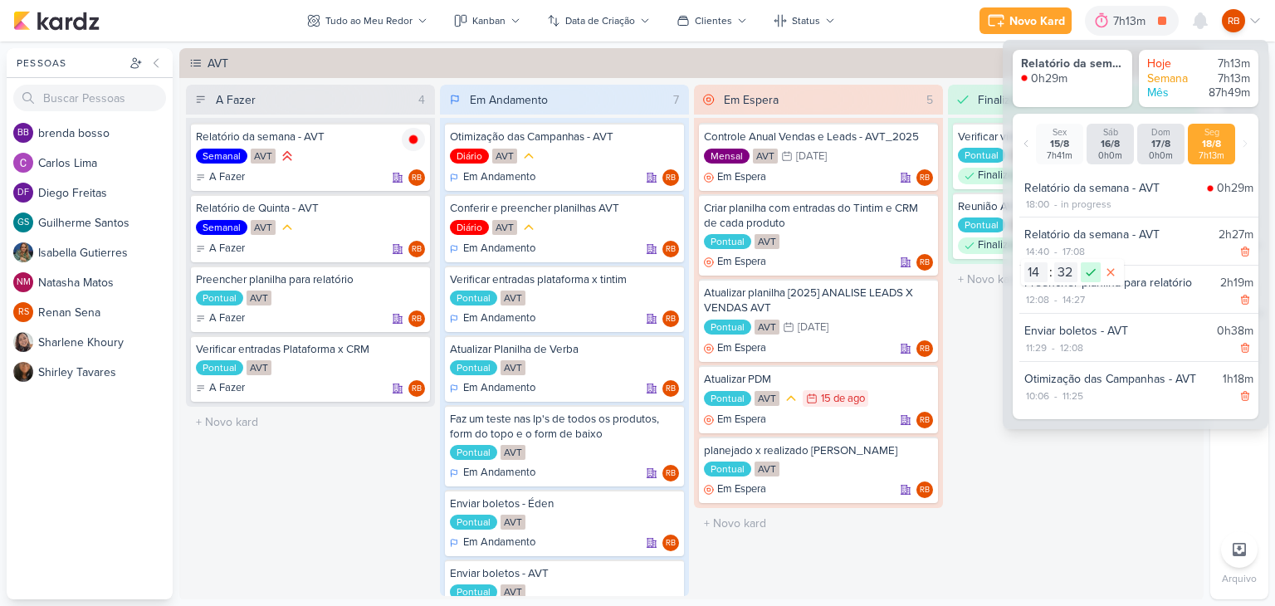
click at [1086, 266] on icon at bounding box center [1090, 272] width 20 height 20
click at [1079, 479] on div "Finalizado 2 Verificar vídeo da Gabi - Cachoeira Pontual AVT Finalizado RB" at bounding box center [1072, 340] width 249 height 511
